Goal: Information Seeking & Learning: Find specific fact

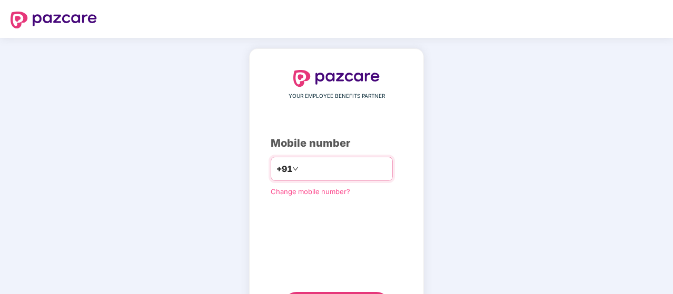
click at [314, 169] on input "number" at bounding box center [344, 169] width 86 height 17
click at [477, 157] on div "**********" at bounding box center [336, 193] width 673 height 311
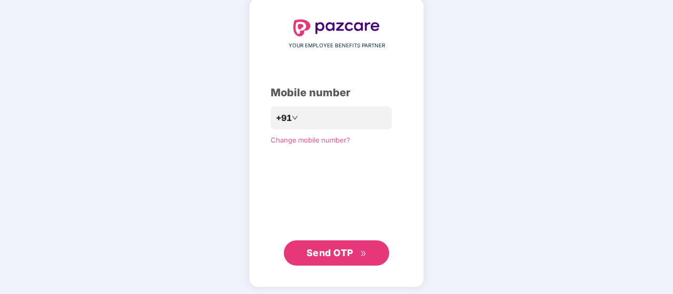
scroll to position [53, 0]
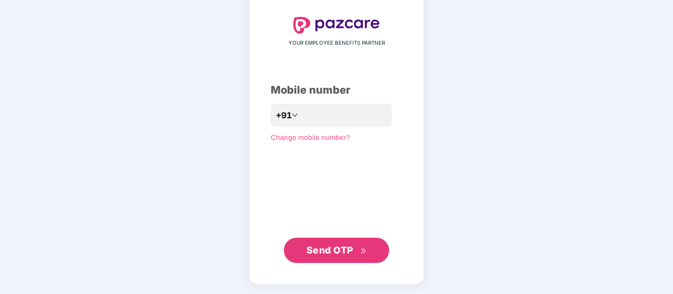
click at [319, 254] on span "Send OTP" at bounding box center [330, 250] width 47 height 11
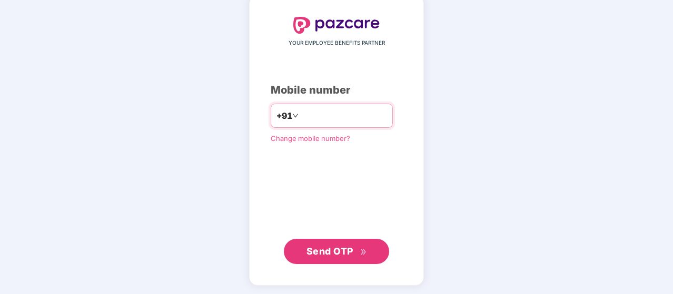
click at [348, 117] on input "**********" at bounding box center [344, 115] width 86 height 17
type input "**********"
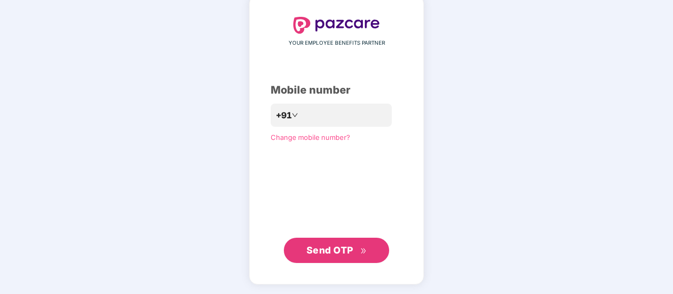
click at [334, 255] on span "Send OTP" at bounding box center [330, 250] width 47 height 11
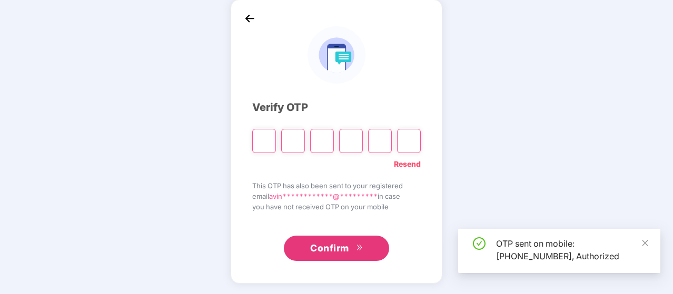
scroll to position [48, 0]
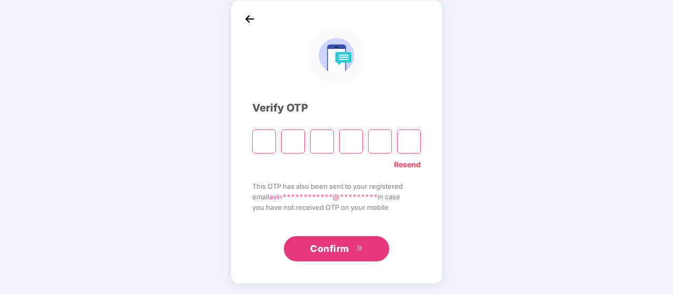
type input "*"
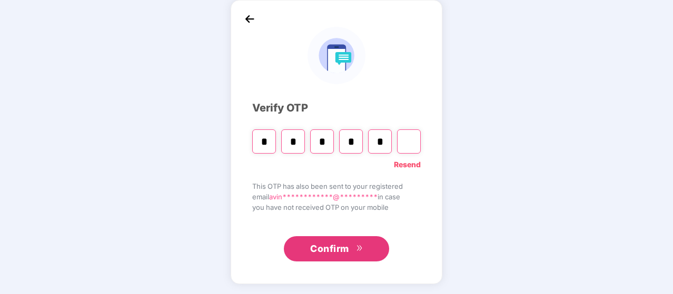
type input "*"
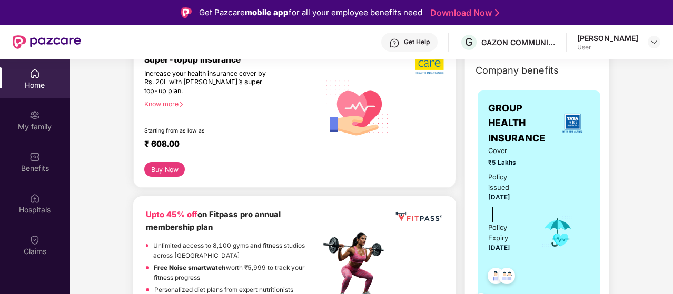
scroll to position [169, 0]
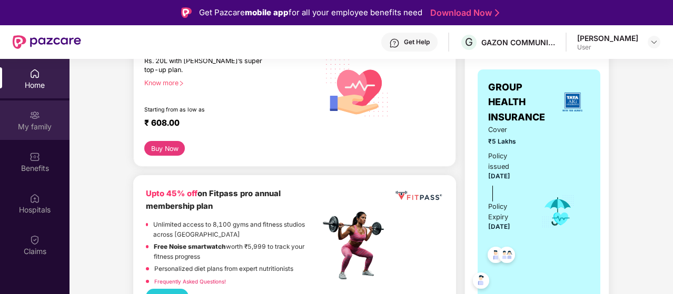
click at [46, 127] on div "My family" at bounding box center [35, 127] width 70 height 11
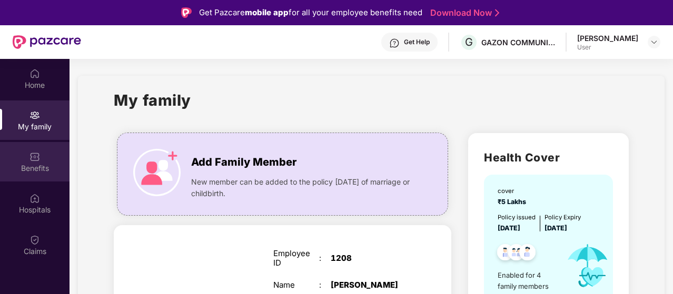
click at [51, 163] on div "Benefits" at bounding box center [35, 168] width 70 height 11
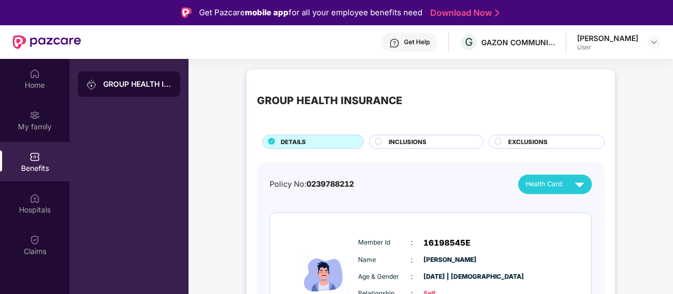
click at [395, 141] on span "INCLUSIONS" at bounding box center [408, 141] width 38 height 9
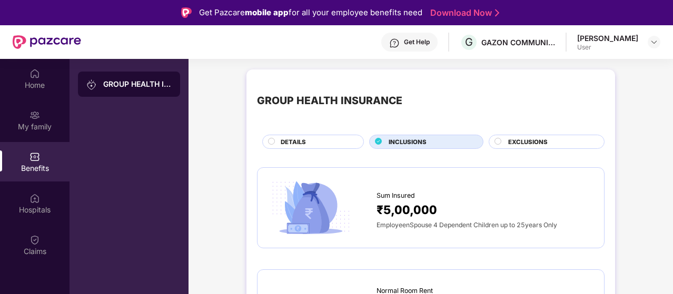
click at [514, 143] on span "EXCLUSIONS" at bounding box center [528, 141] width 40 height 9
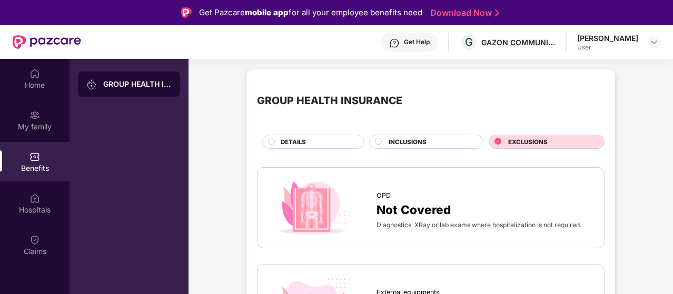
click at [446, 142] on div "INCLUSIONS" at bounding box center [430, 142] width 94 height 11
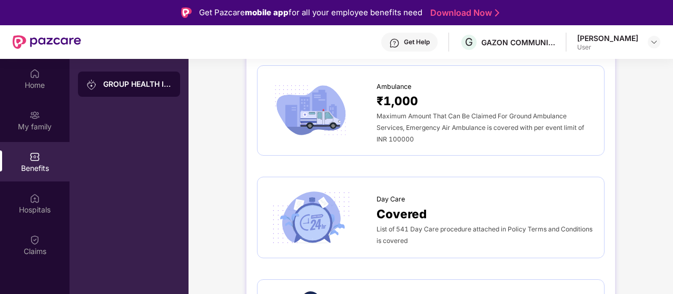
scroll to position [906, 0]
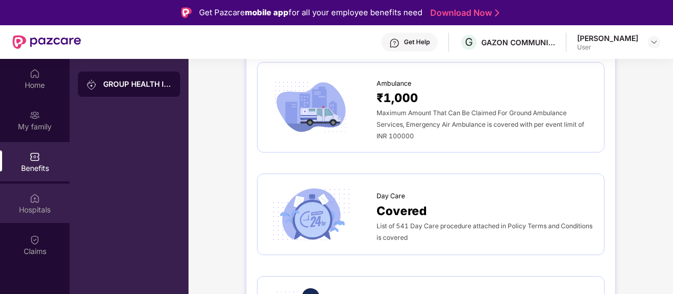
click at [45, 210] on div "Hospitals" at bounding box center [35, 210] width 70 height 11
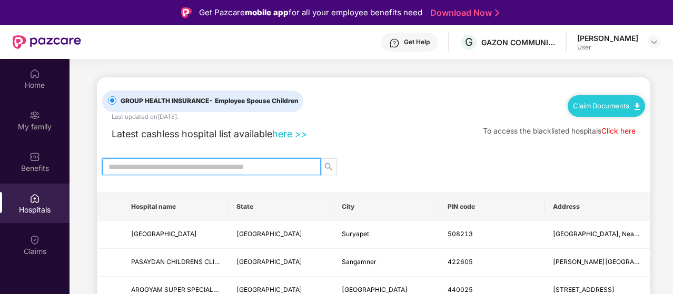
click at [243, 169] on input "text" at bounding box center [208, 167] width 198 height 12
type input "****"
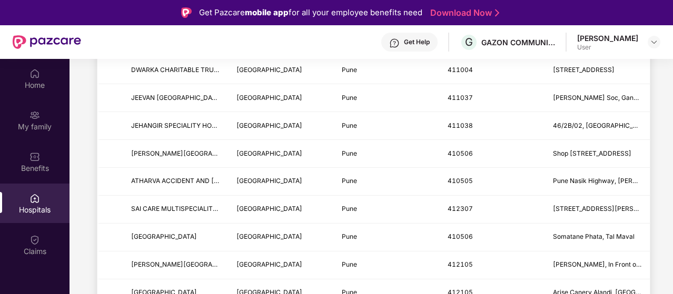
scroll to position [1233, 0]
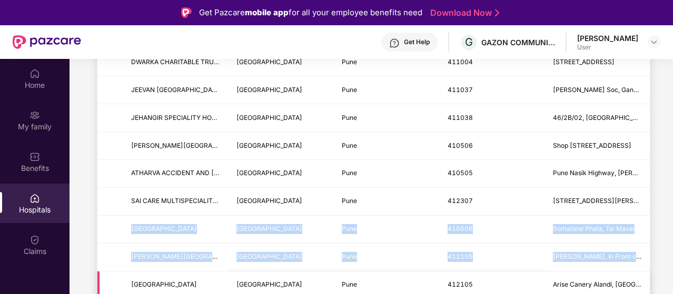
drag, startPoint x: 98, startPoint y: 218, endPoint x: 98, endPoint y: 282, distance: 64.8
click at [103, 274] on td at bounding box center [109, 286] width 25 height 28
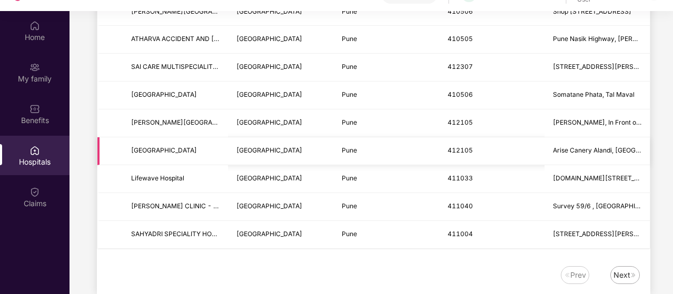
scroll to position [59, 0]
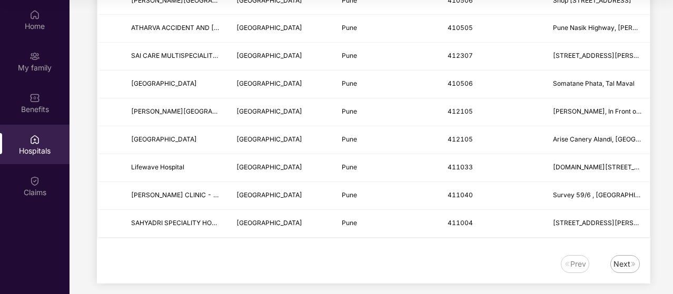
click at [619, 259] on div "Next" at bounding box center [622, 265] width 17 height 12
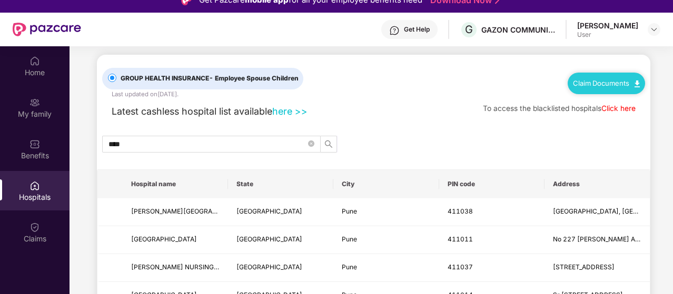
scroll to position [0, 0]
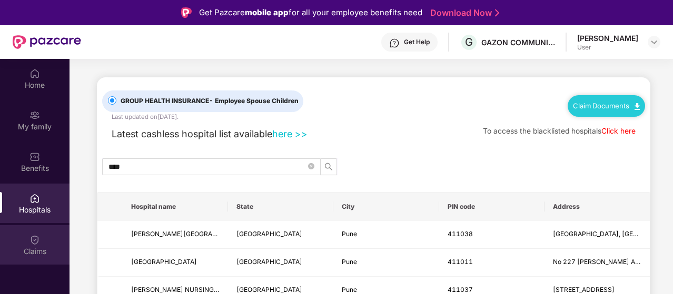
click at [33, 243] on img at bounding box center [34, 240] width 11 height 11
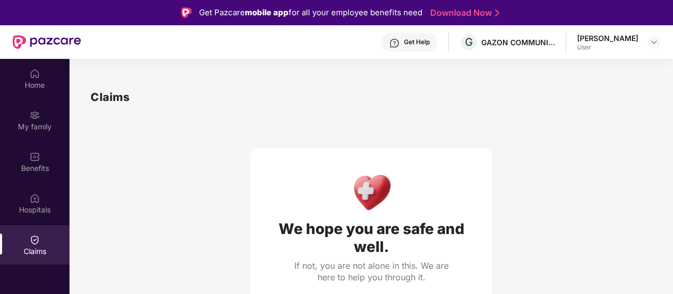
click at [419, 38] on div "Get Help" at bounding box center [417, 42] width 26 height 8
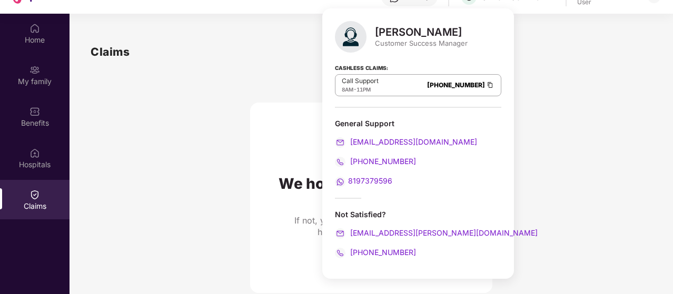
scroll to position [59, 0]
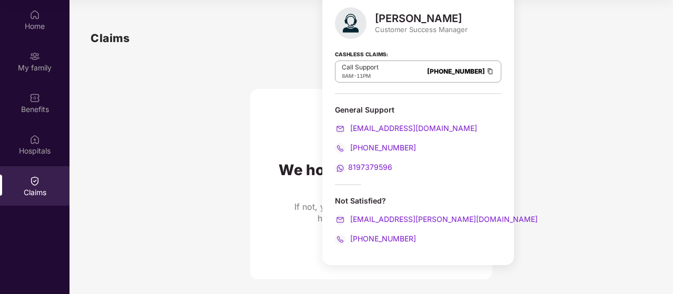
click at [466, 161] on div "General Support [EMAIL_ADDRESS][DOMAIN_NAME] [PHONE_NUMBER] 8197379596" at bounding box center [418, 139] width 166 height 69
